Goal: Complete application form

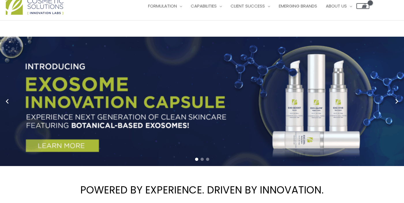
scroll to position [22, 0]
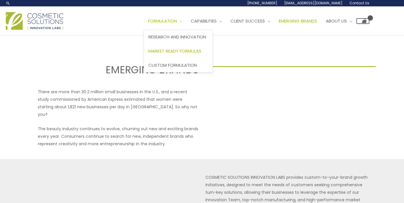
click at [148, 54] on span "Market Ready Formulas" at bounding box center [174, 51] width 53 height 6
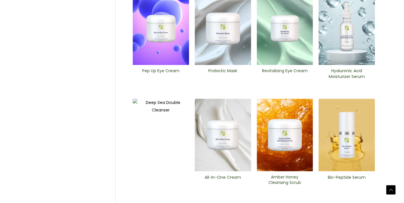
scroll to position [205, 0]
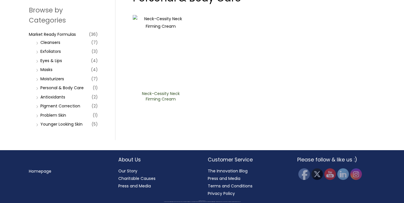
scroll to position [187, 0]
click at [58, 45] on link "Cleansers" at bounding box center [50, 43] width 20 height 6
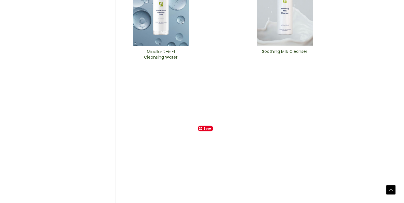
scroll to position [256, 0]
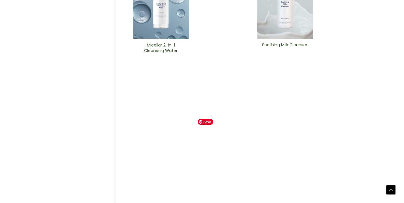
click at [225, 151] on img at bounding box center [223, 183] width 56 height 433
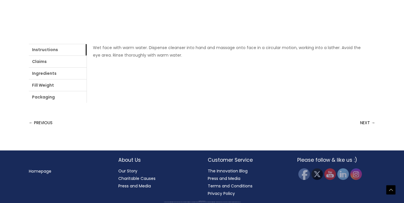
scroll to position [348, 0]
click at [87, 75] on link "Ingredients" at bounding box center [58, 74] width 58 height 12
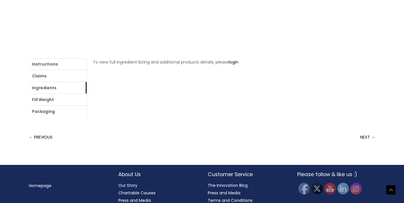
scroll to position [0, 0]
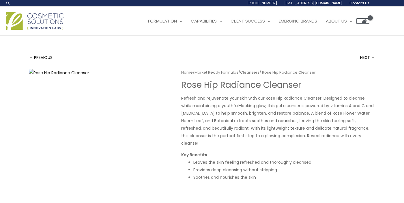
click at [0, 0] on span "Contact Us" at bounding box center [0, 0] width 0 height 0
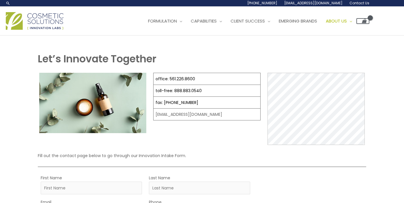
select select
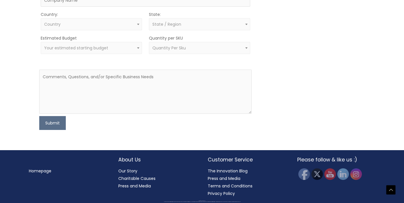
scroll to position [336, 0]
click at [184, 54] on span "Quantity Per Sku" at bounding box center [199, 48] width 101 height 12
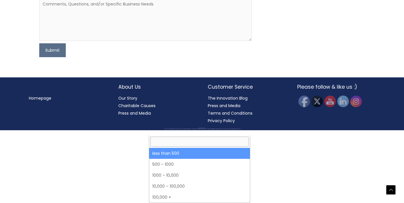
select select "3"
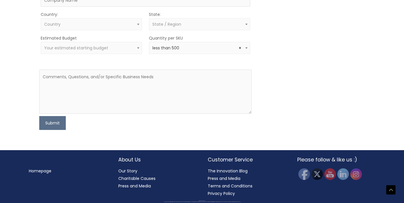
click at [116, 54] on span "Your estimated starting budget" at bounding box center [91, 48] width 101 height 12
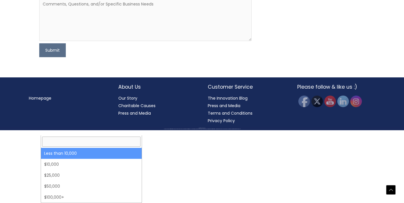
select select "-10000"
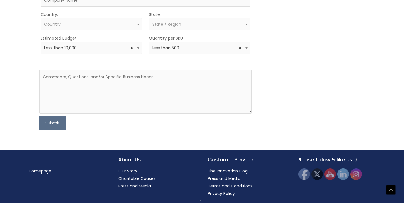
click at [119, 30] on span "Country" at bounding box center [91, 24] width 101 height 12
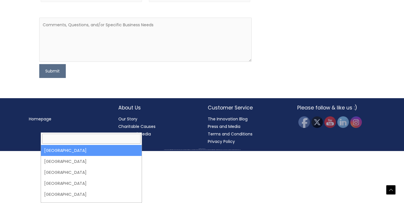
select select "[GEOGRAPHIC_DATA]"
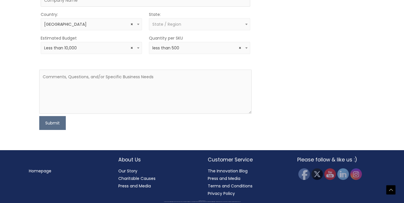
click at [159, 30] on span "State / Region" at bounding box center [199, 24] width 101 height 12
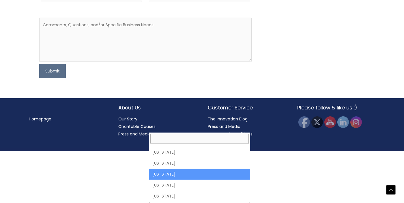
scroll to position [80, 0]
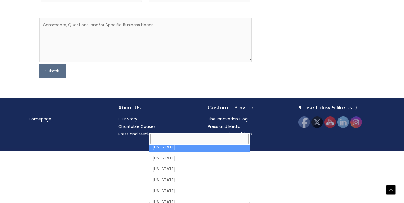
select select "[US_STATE]"
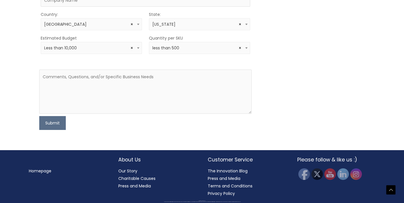
scroll to position [287, 0]
type input "Roya"
type input "Shahsavari"
type input "[EMAIL_ADDRESS][DOMAIN_NAME]"
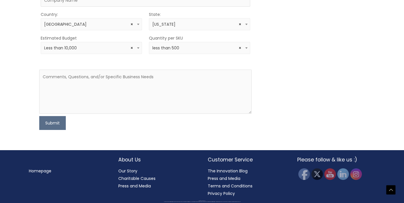
type input "8186670302"
type input "Dreamrider LLC"
drag, startPoint x: 112, startPoint y: 79, endPoint x: 53, endPoint y: 78, distance: 58.9
type input "[EMAIL_ADDRESS][DOMAIN_NAME]"
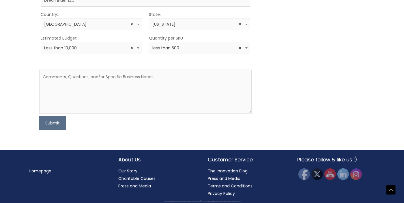
scroll to position [347, 0]
click at [107, 114] on textarea at bounding box center [145, 92] width 212 height 44
paste textarea "'m interested in developing a nontoxic body wash and a body lotion, but I wante…"
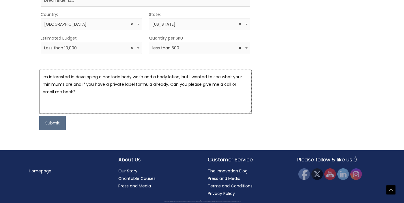
click at [42, 114] on textarea "'m interested in developing a nontoxic body wash and a body lotion, but I wante…" at bounding box center [145, 92] width 212 height 44
type textarea "I'm interested in developing a nontoxic body wash and a body lotion, but I want…"
click at [53, 130] on button "Submit" at bounding box center [52, 123] width 27 height 14
